Goal: Task Accomplishment & Management: Complete application form

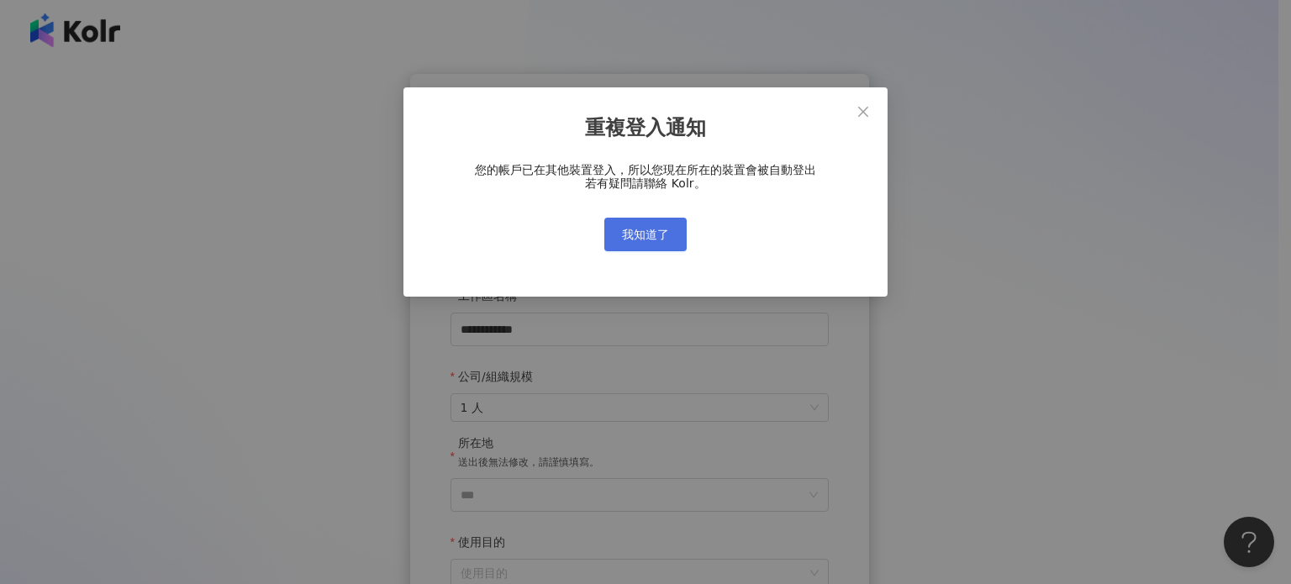
click at [655, 233] on span "我知道了" at bounding box center [645, 234] width 47 height 13
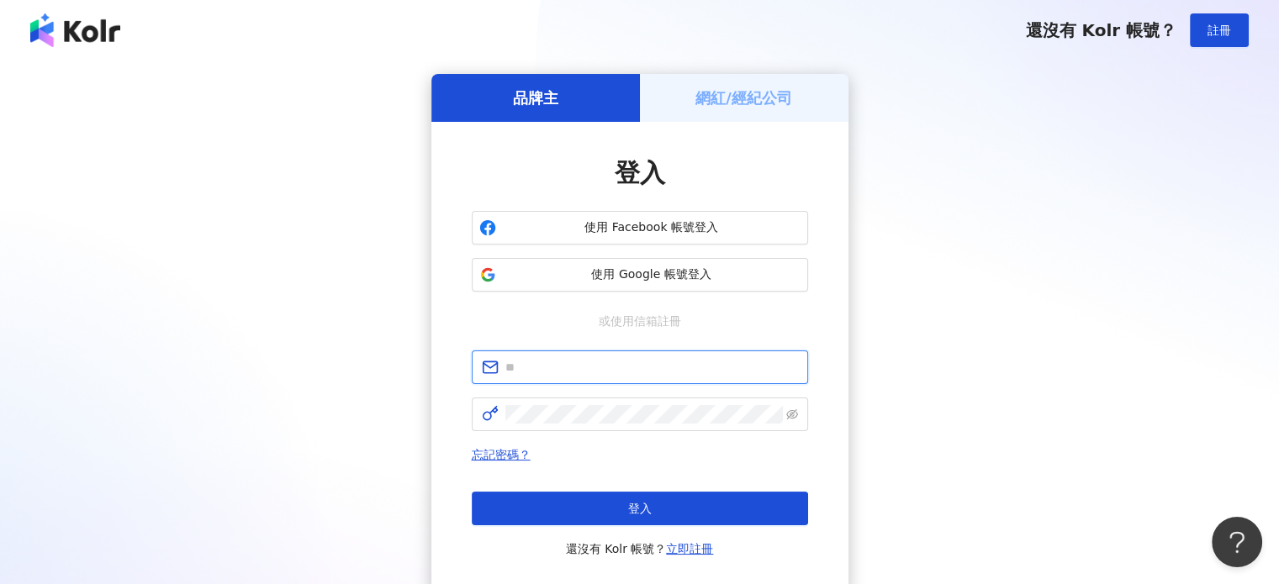
click at [575, 370] on input "text" at bounding box center [651, 367] width 293 height 18
paste input "**********"
type input "**********"
click button "登入" at bounding box center [640, 509] width 336 height 34
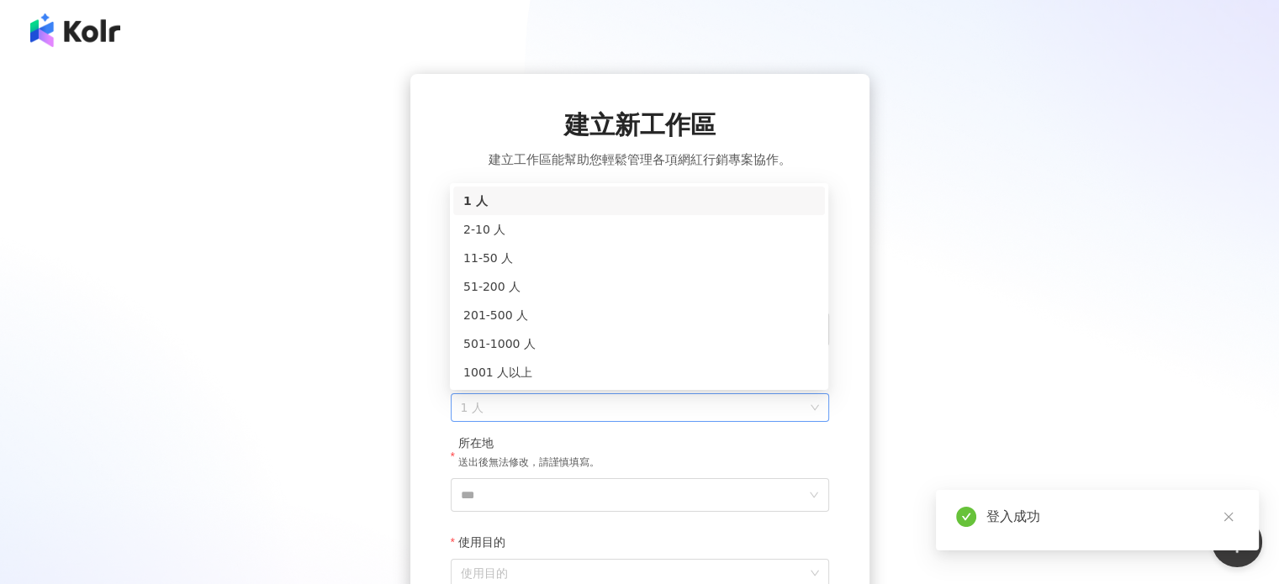
click at [637, 401] on span "1 人" at bounding box center [640, 407] width 358 height 27
click at [639, 232] on div "2-10 人" at bounding box center [638, 229] width 351 height 18
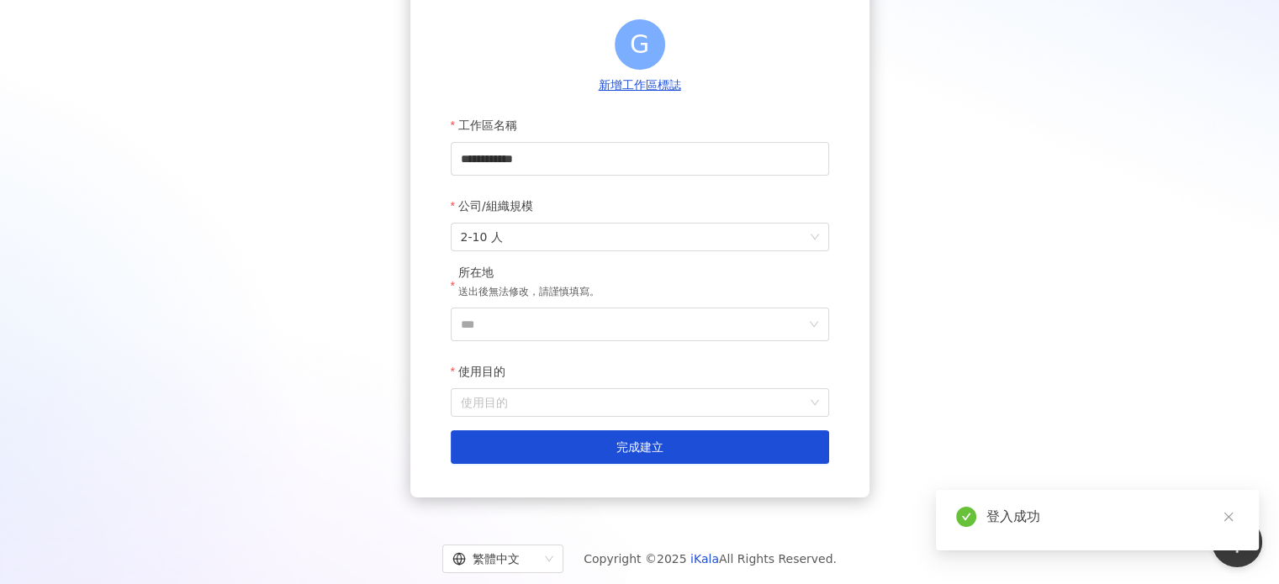
scroll to position [211, 0]
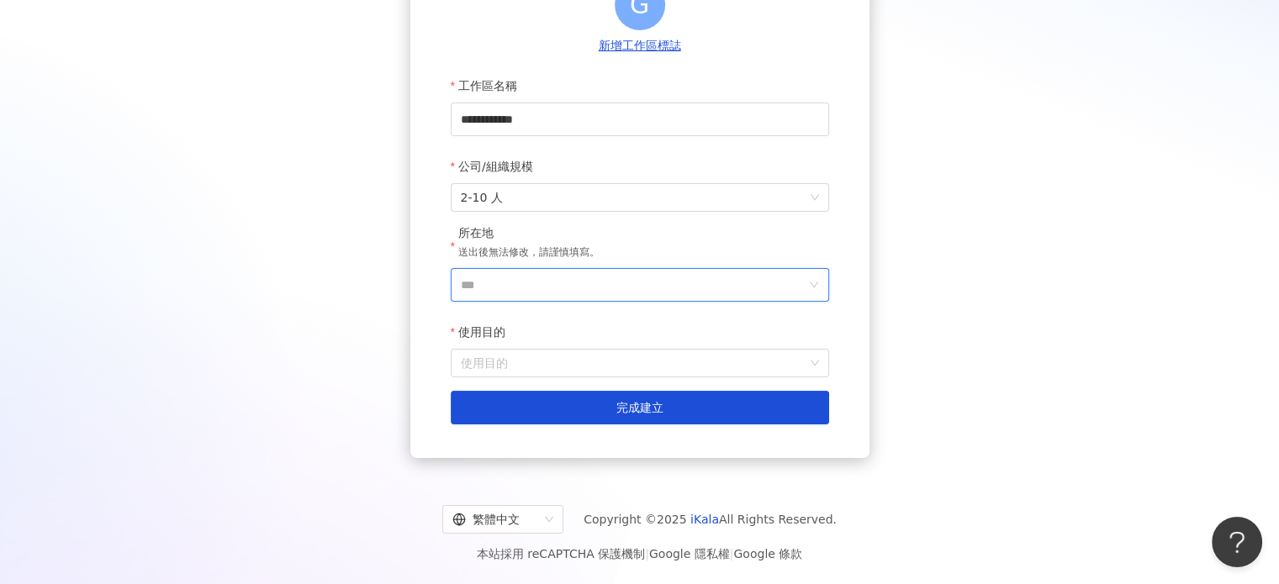
click at [535, 298] on input "***" at bounding box center [633, 285] width 345 height 32
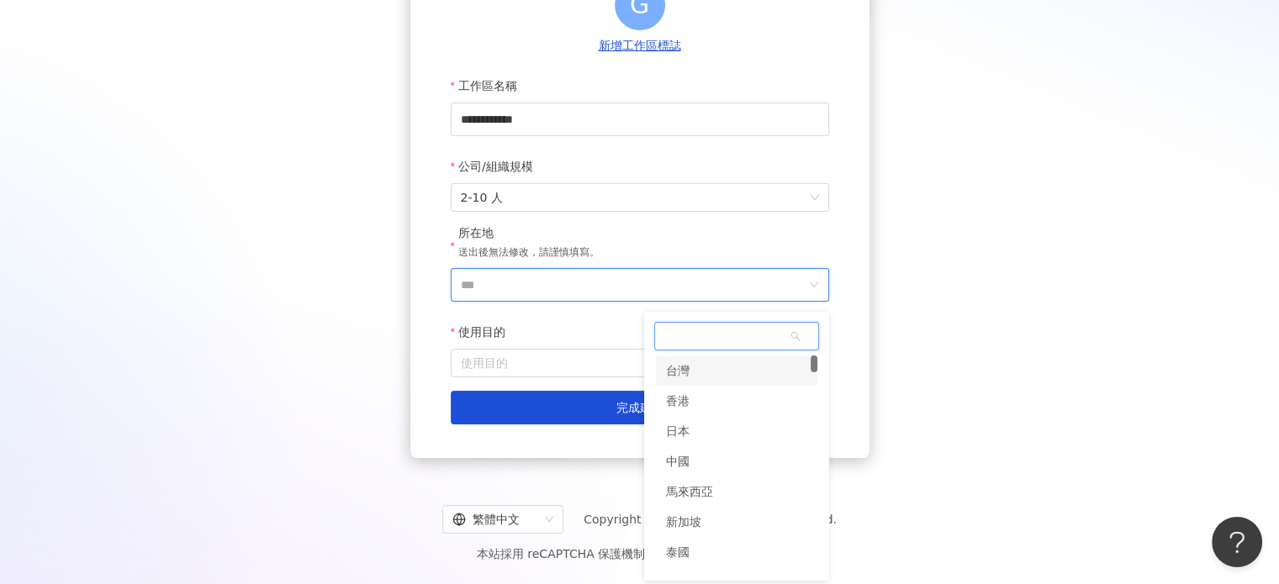
drag, startPoint x: 692, startPoint y: 376, endPoint x: 699, endPoint y: 367, distance: 11.9
click at [699, 367] on div "台灣" at bounding box center [736, 371] width 161 height 30
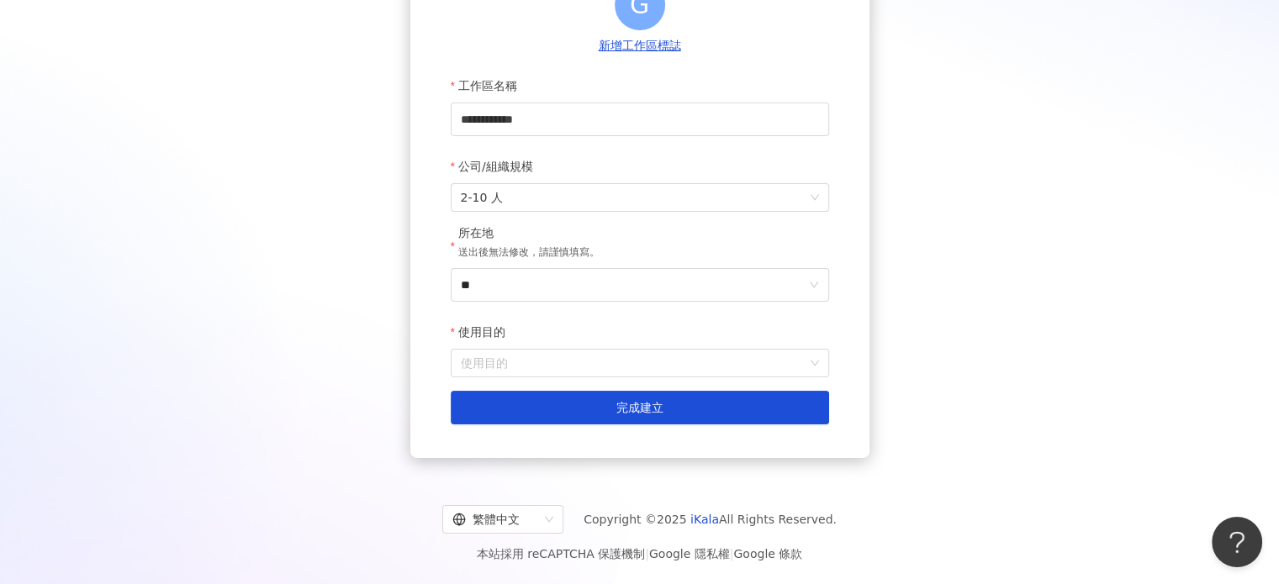
click at [699, 367] on input "使用目的" at bounding box center [640, 363] width 358 height 27
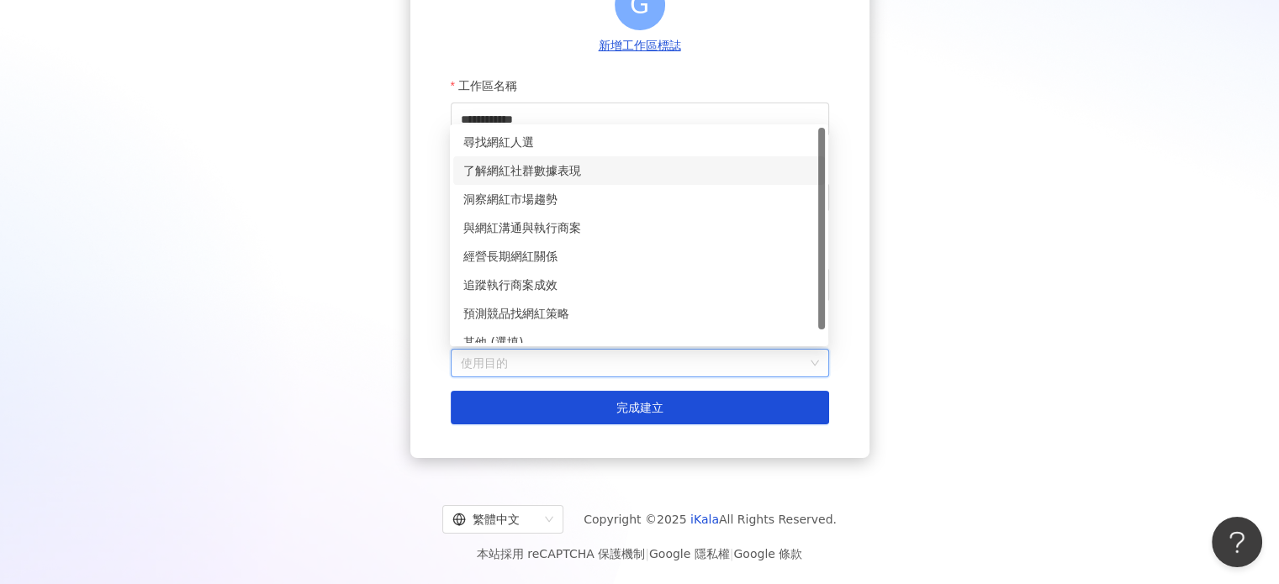
click at [636, 162] on div "了解網紅社群數據表現" at bounding box center [638, 170] width 351 height 18
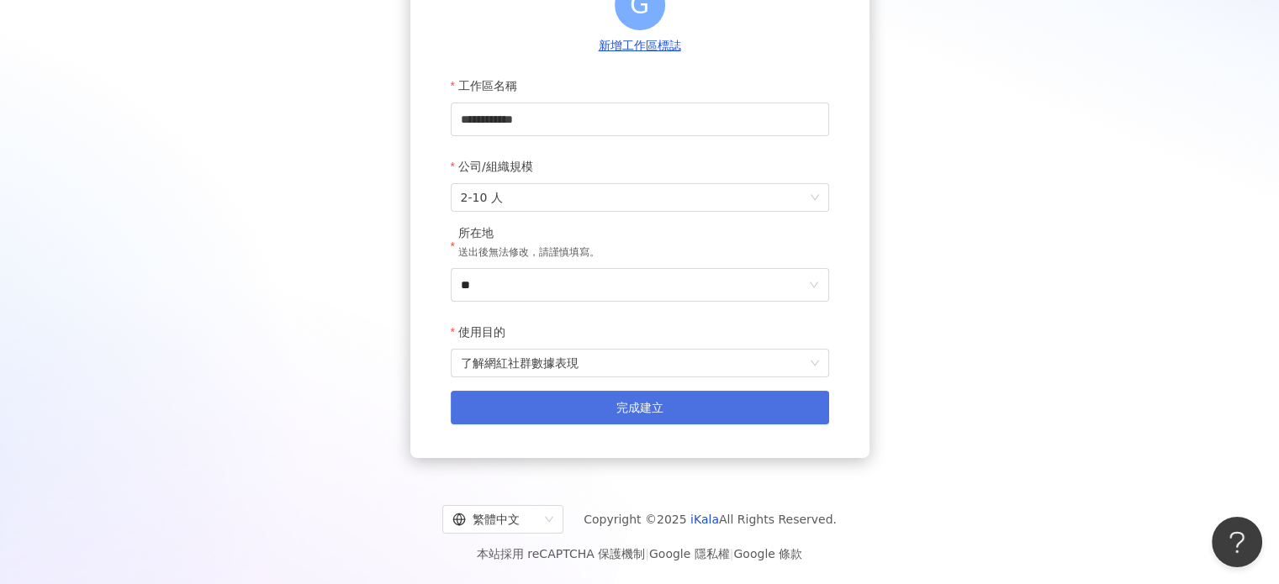
click at [653, 401] on span "完成建立" at bounding box center [639, 407] width 47 height 13
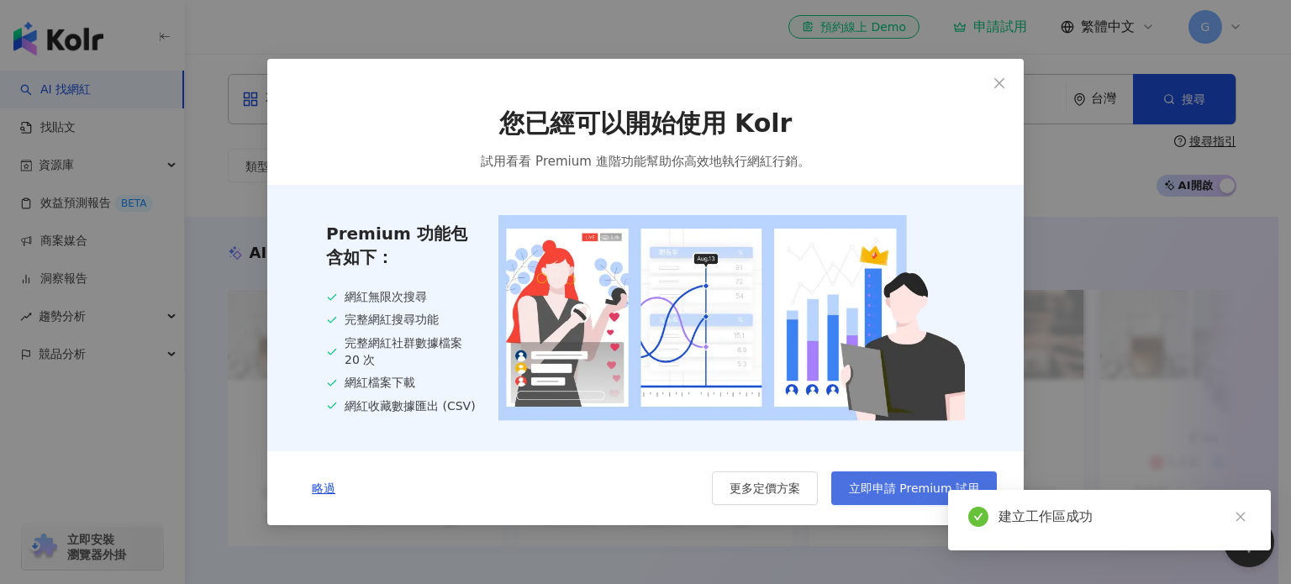
click at [875, 483] on span "立即申請 Premium 試用" at bounding box center [914, 488] width 130 height 13
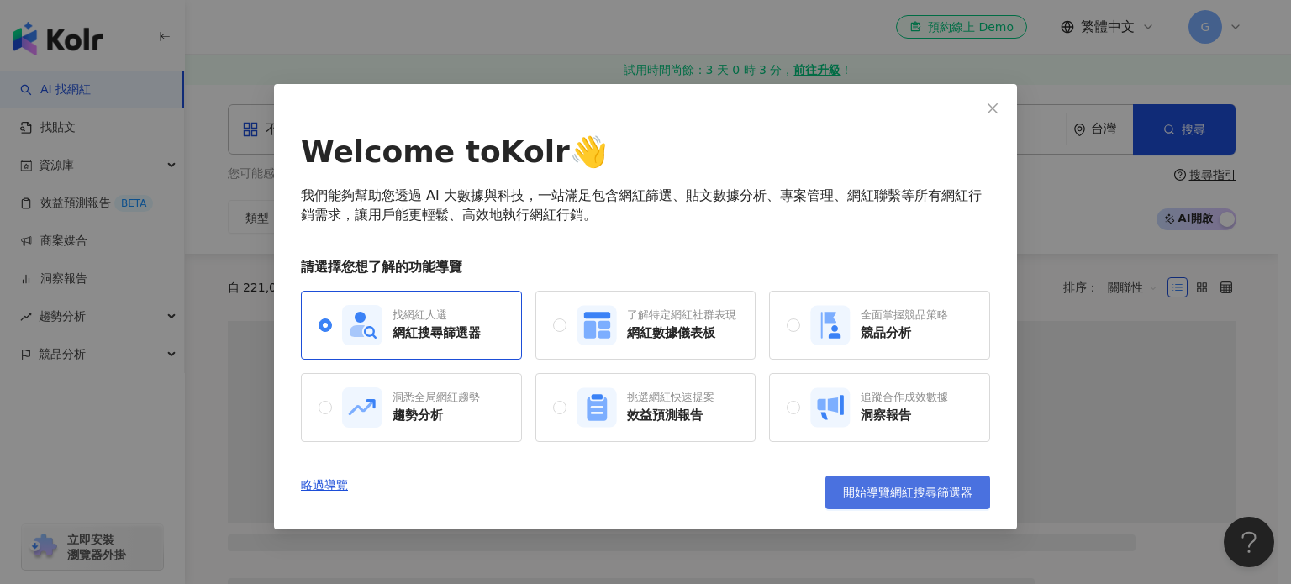
click at [914, 487] on span "開始導覽網紅搜尋篩選器" at bounding box center [907, 492] width 129 height 13
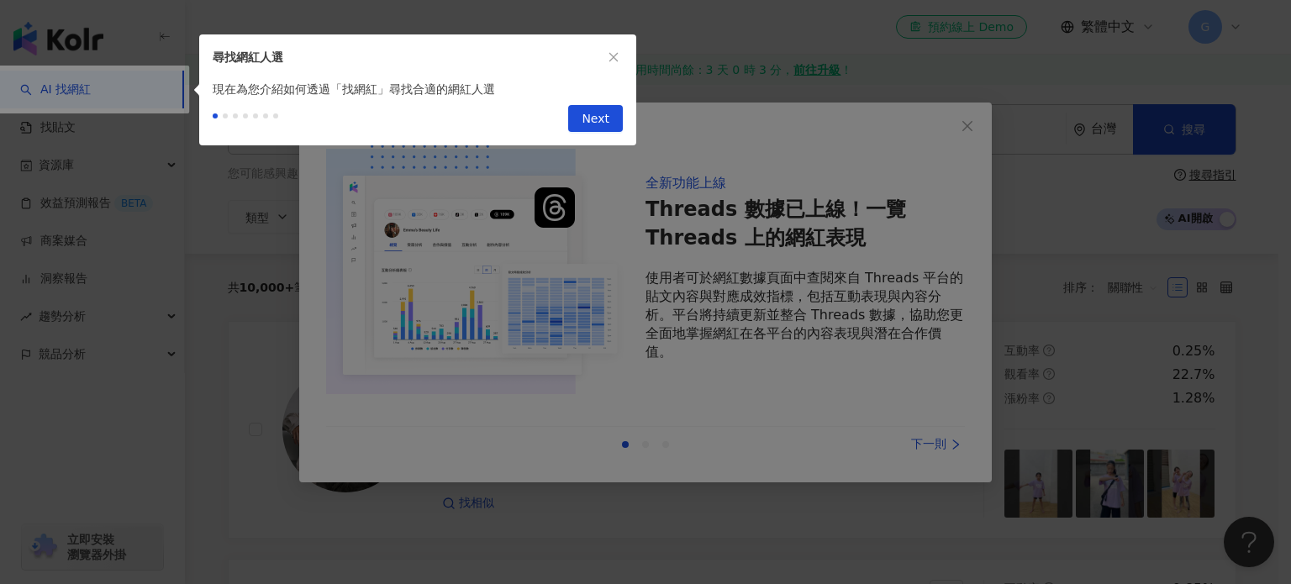
click at [968, 136] on div at bounding box center [645, 292] width 1291 height 584
click at [612, 60] on icon "close" at bounding box center [614, 57] width 12 height 12
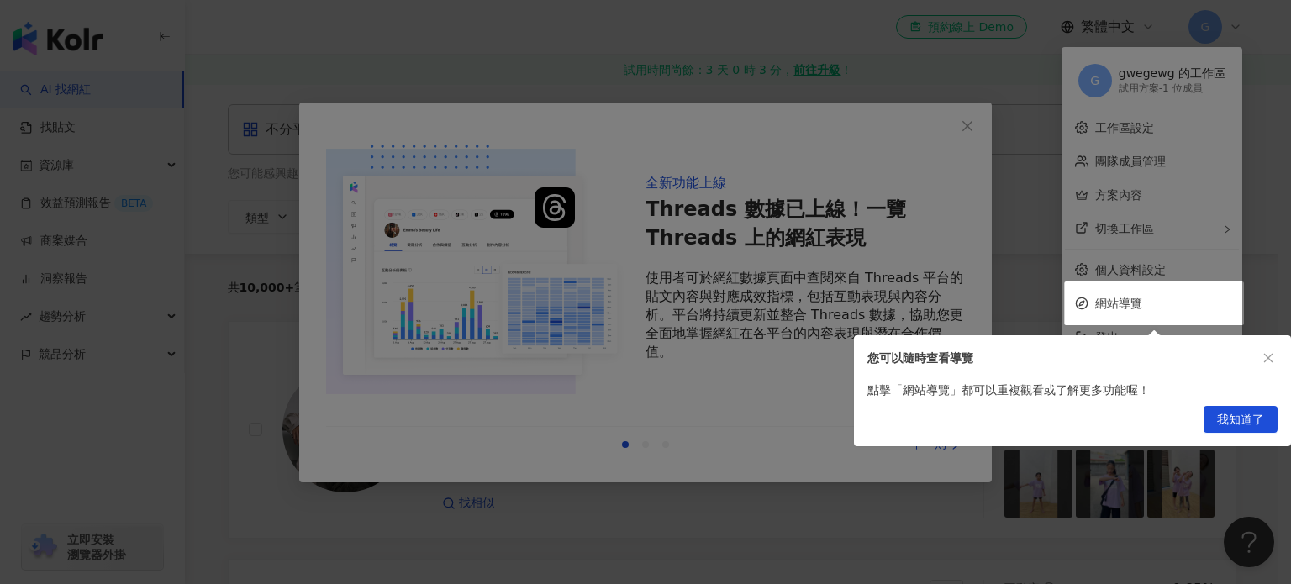
click at [958, 129] on div at bounding box center [645, 292] width 1291 height 584
click at [1263, 410] on span "我知道了" at bounding box center [1240, 420] width 47 height 27
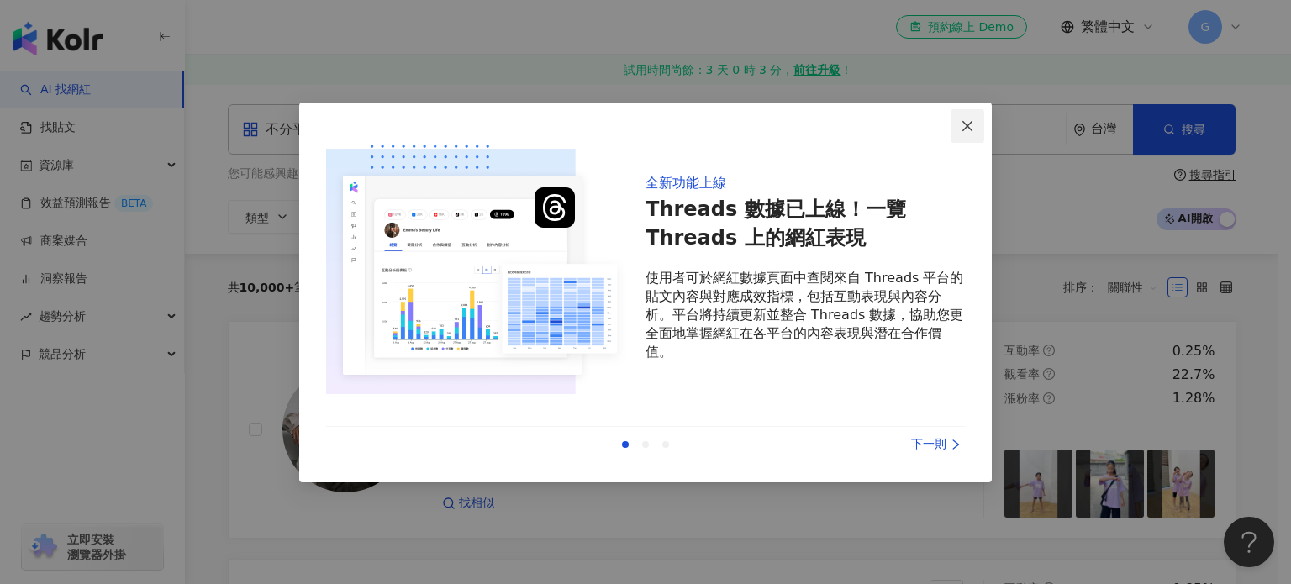
click at [972, 136] on button "Close" at bounding box center [968, 126] width 34 height 34
